Goal: Navigation & Orientation: Go to known website

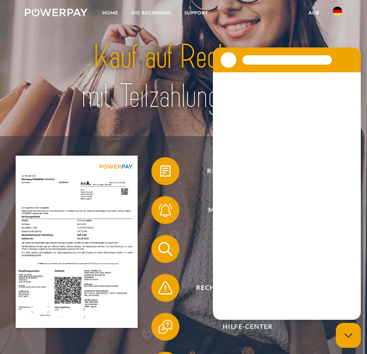
click at [331, 12] on link at bounding box center [337, 14] width 23 height 16
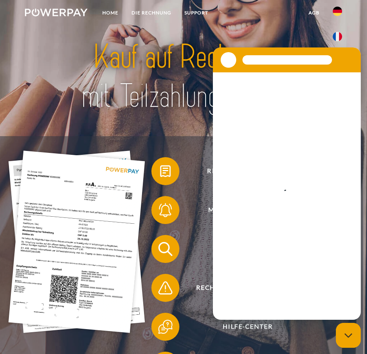
click at [338, 10] on img at bounding box center [337, 11] width 9 height 9
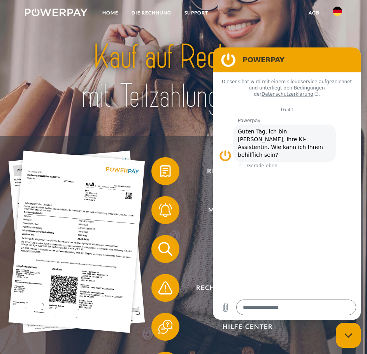
click at [339, 9] on img at bounding box center [337, 11] width 9 height 9
click at [336, 25] on ul at bounding box center [337, 13] width 23 height 27
click at [342, 30] on link at bounding box center [337, 37] width 23 height 20
